Goal: Find contact information: Find contact information

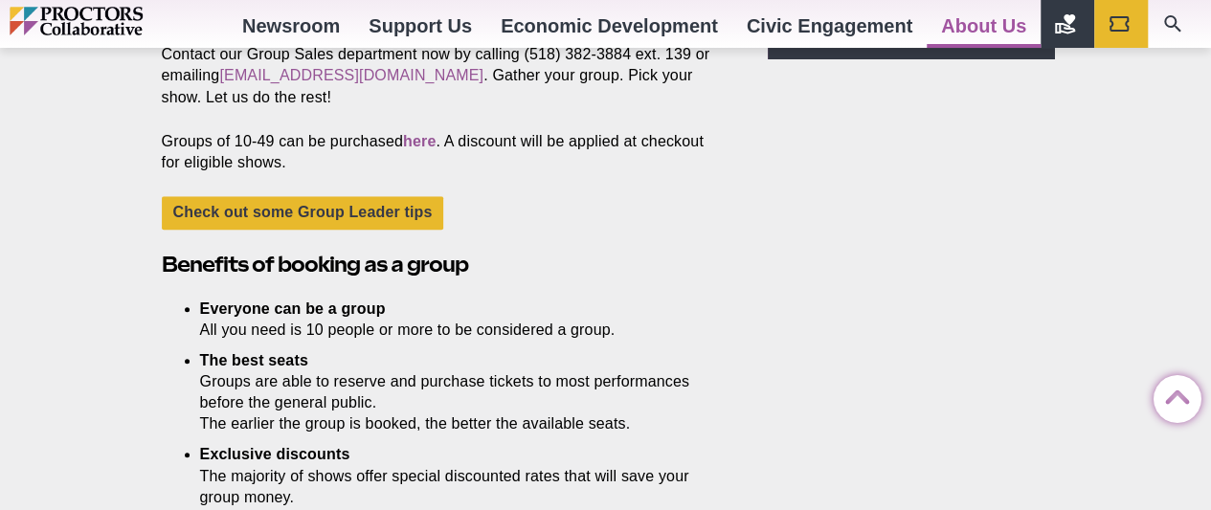
scroll to position [569, 0]
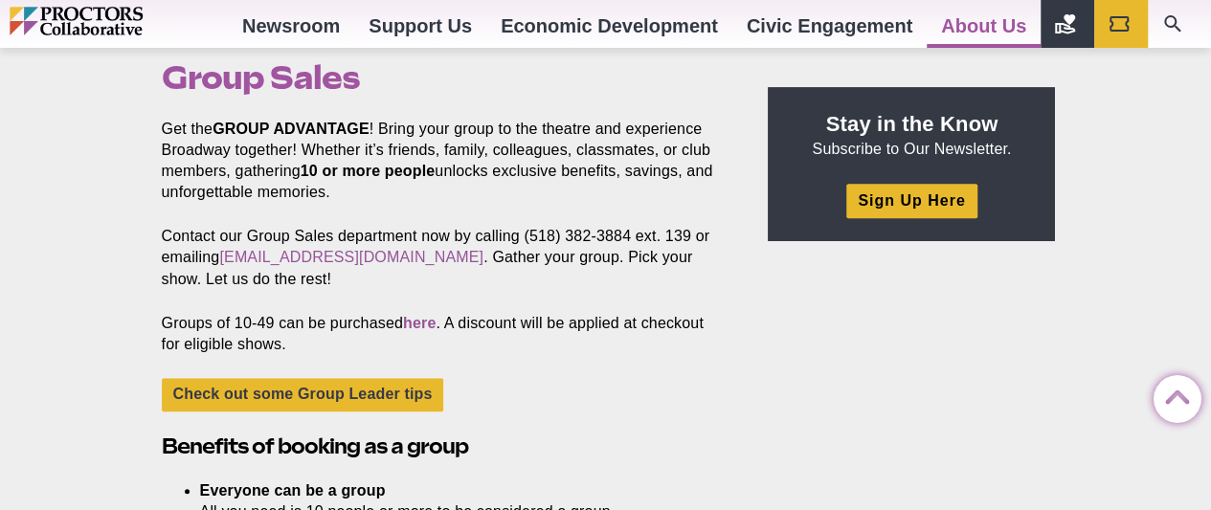
scroll to position [628, 0]
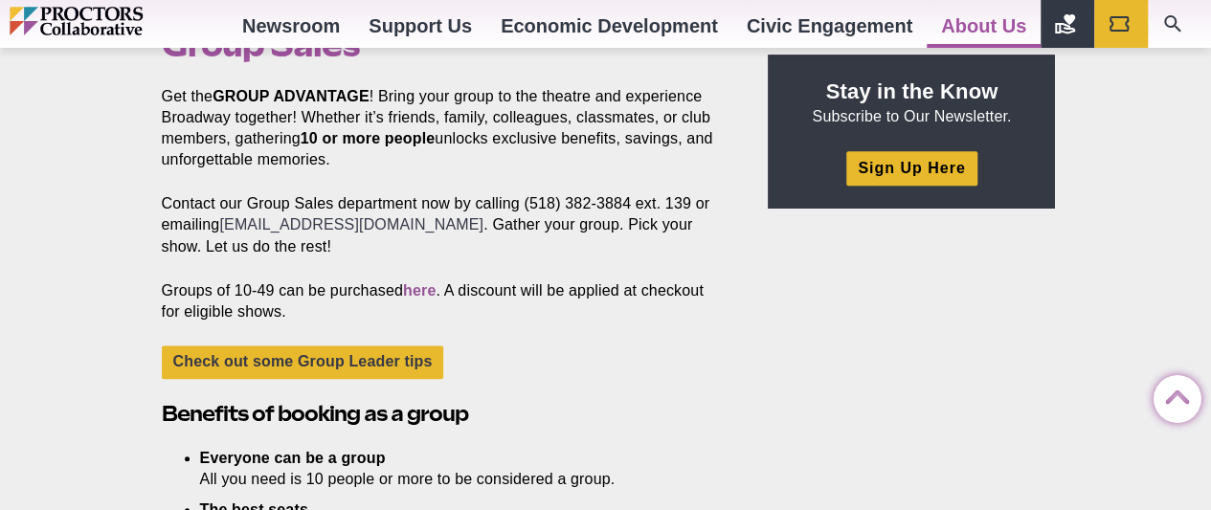
click at [398, 219] on link "[EMAIL_ADDRESS][DOMAIN_NAME]" at bounding box center [351, 224] width 264 height 16
click at [389, 223] on link "[EMAIL_ADDRESS][DOMAIN_NAME]" at bounding box center [351, 224] width 264 height 16
click at [482, 243] on p "Contact our Group Sales department now by calling (518) 382-3884 ext. 139 or em…" at bounding box center [443, 224] width 563 height 63
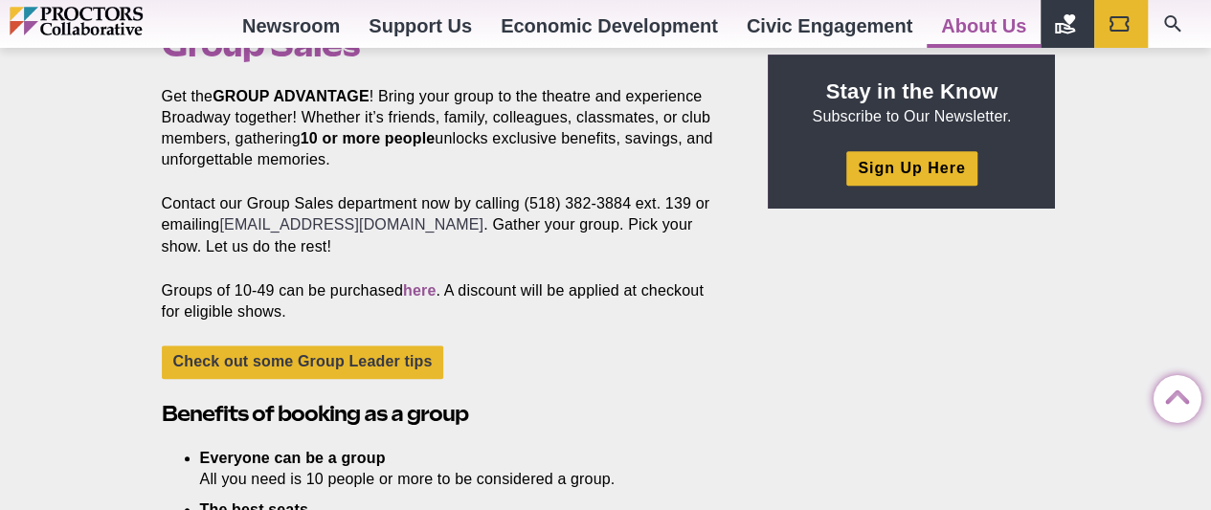
click at [368, 221] on link "[EMAIL_ADDRESS][DOMAIN_NAME]" at bounding box center [351, 224] width 264 height 16
click at [264, 224] on link "[EMAIL_ADDRESS][DOMAIN_NAME]" at bounding box center [351, 224] width 264 height 16
click at [429, 293] on link "here" at bounding box center [419, 290] width 33 height 16
click at [429, 290] on link "here" at bounding box center [419, 290] width 33 height 16
click at [337, 225] on link "[EMAIL_ADDRESS][DOMAIN_NAME]" at bounding box center [351, 224] width 264 height 16
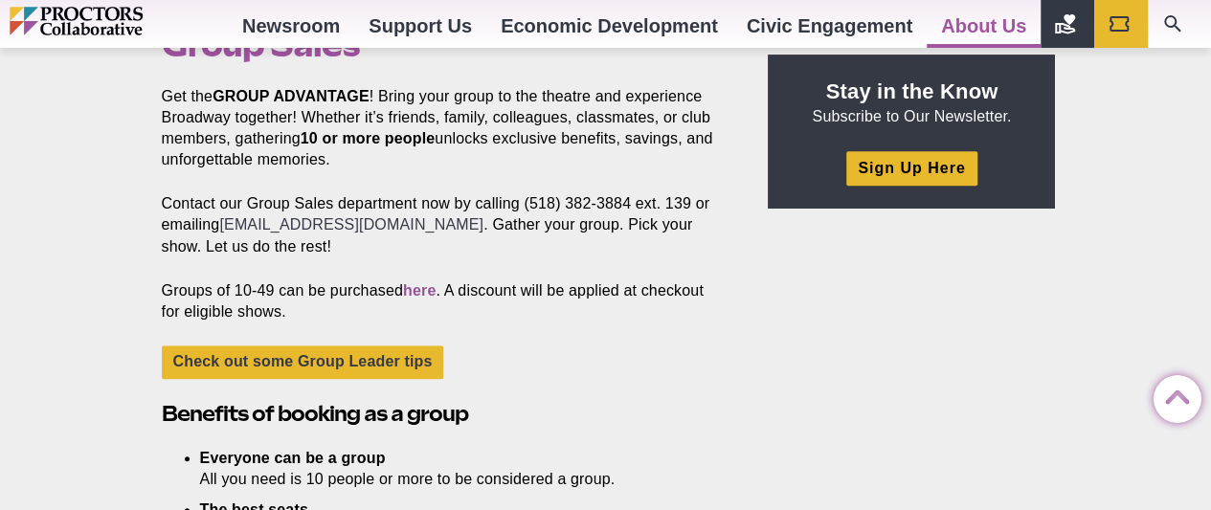
click at [337, 225] on link "[EMAIL_ADDRESS][DOMAIN_NAME]" at bounding box center [351, 224] width 264 height 16
click at [393, 229] on link "[EMAIL_ADDRESS][DOMAIN_NAME]" at bounding box center [351, 224] width 264 height 16
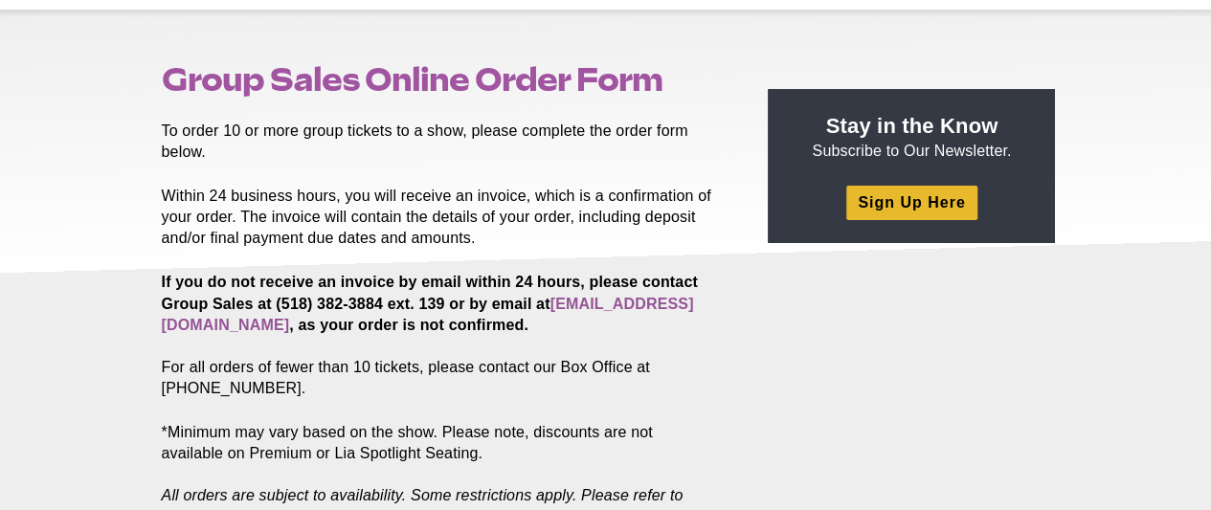
scroll to position [159, 0]
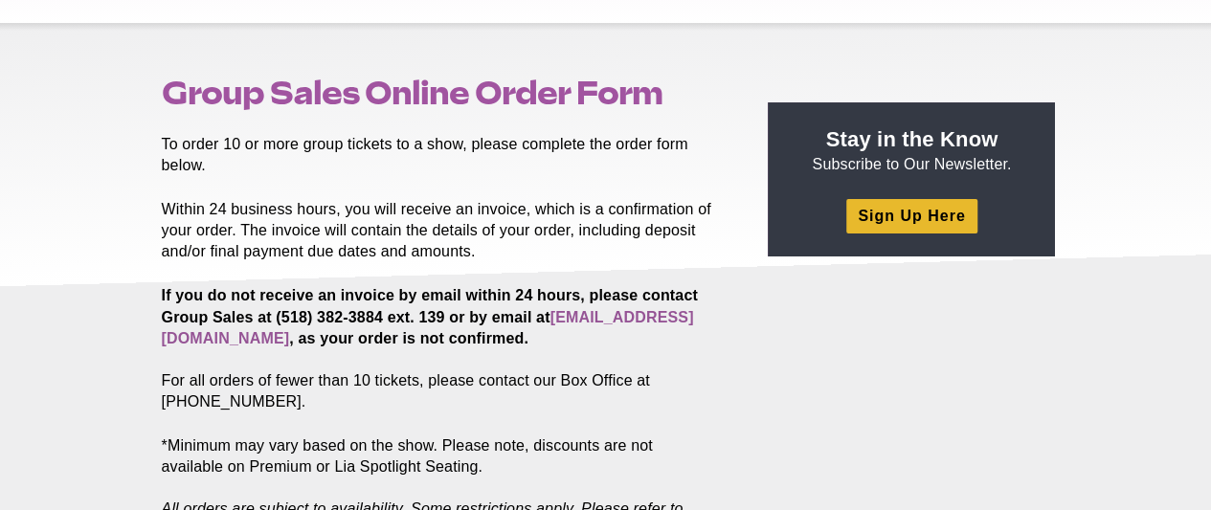
drag, startPoint x: 1192, startPoint y: 95, endPoint x: 1189, endPoint y: 67, distance: 27.9
